Goal: Transaction & Acquisition: Purchase product/service

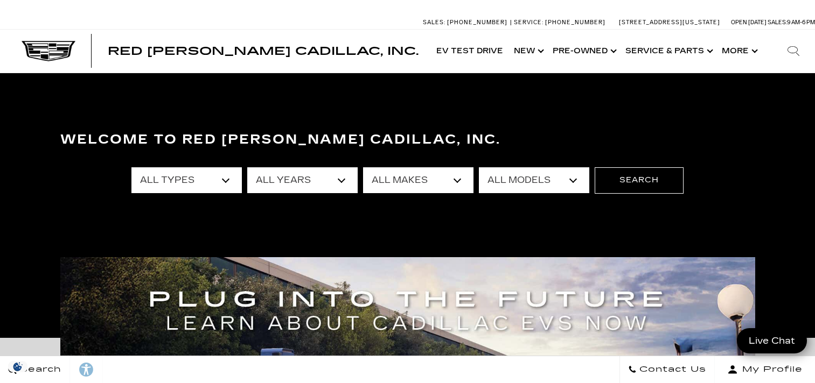
click at [332, 114] on section "Welcome to Red Noland Cadillac, Inc. All Types New Used Certified Used Demo All…" at bounding box center [407, 205] width 815 height 265
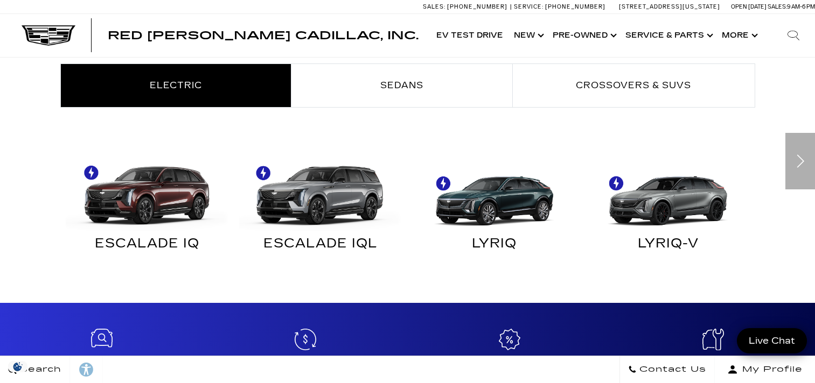
scroll to position [54, 0]
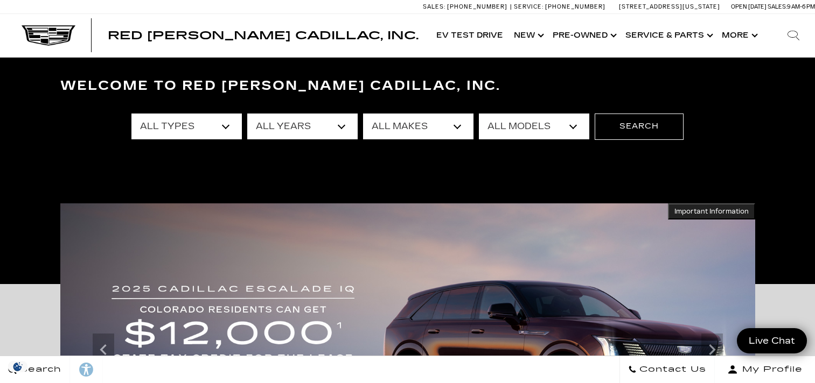
select select "Used"
click at [621, 125] on button "Search" at bounding box center [639, 127] width 89 height 26
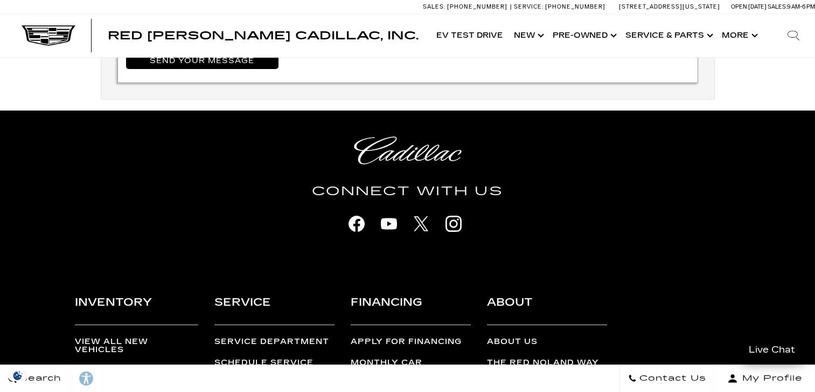
scroll to position [745, 0]
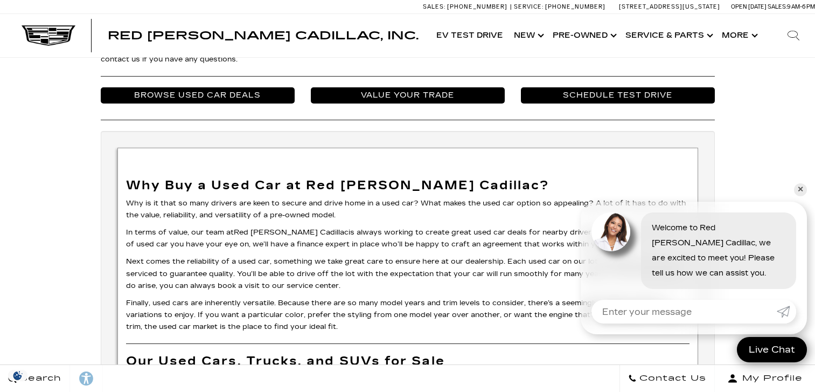
scroll to position [633, 0]
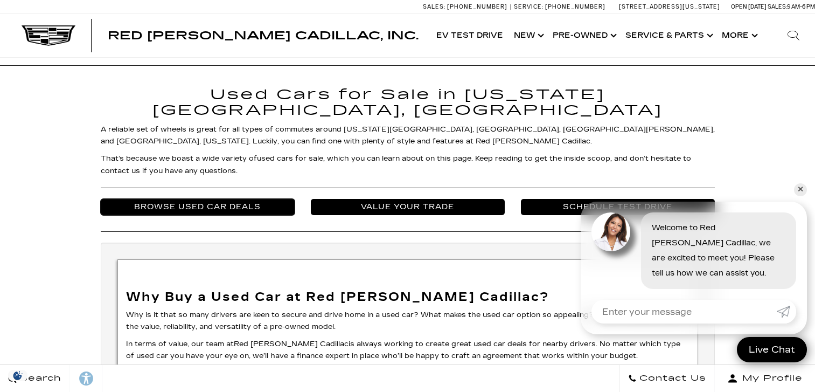
click at [197, 199] on link "Browse Used Car Deals" at bounding box center [198, 207] width 194 height 16
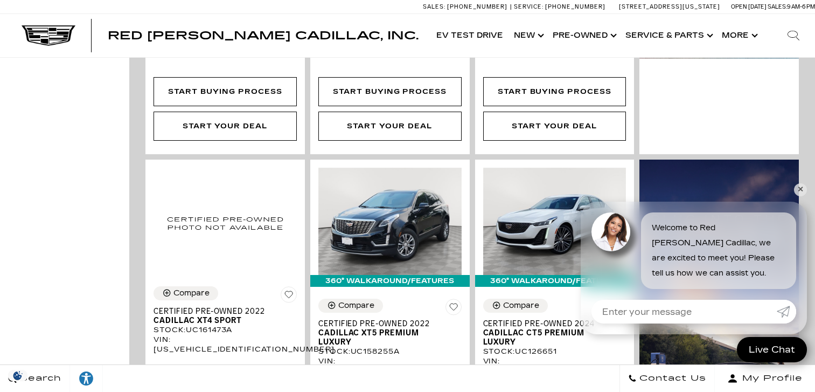
scroll to position [3006, 0]
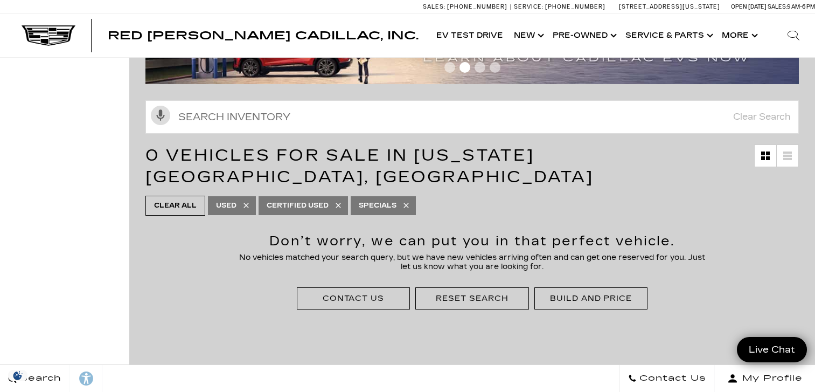
scroll to position [108, 0]
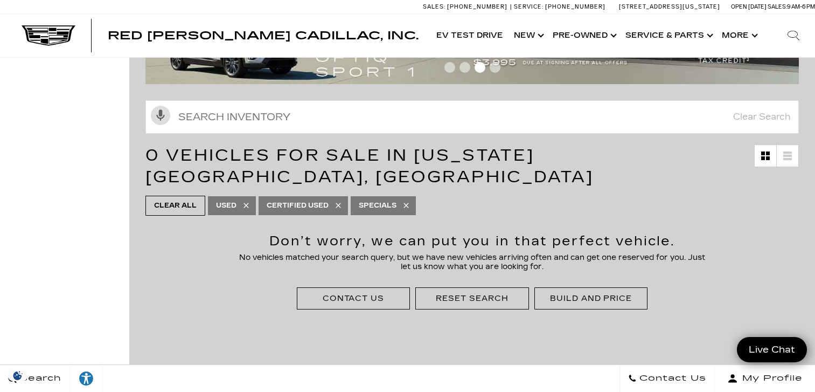
click at [401, 196] on link "Specials" at bounding box center [383, 205] width 65 height 19
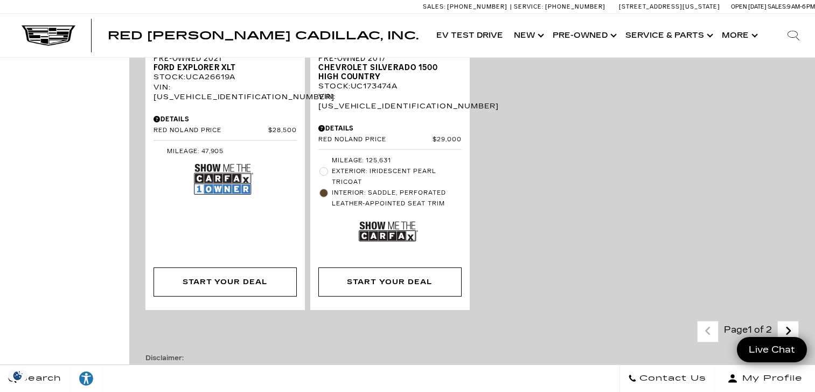
scroll to position [2642, 0]
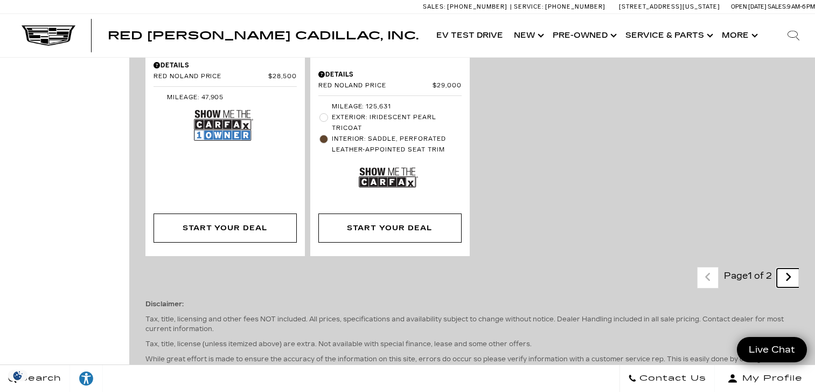
click at [792, 268] on icon "next page" at bounding box center [788, 276] width 7 height 17
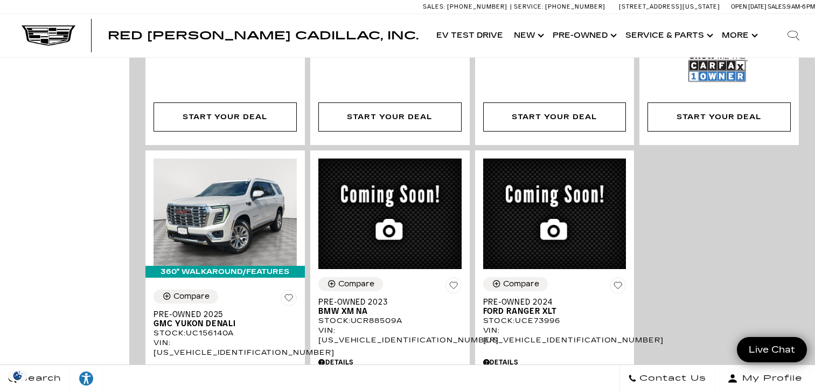
scroll to position [701, 0]
